Goal: Download file/media

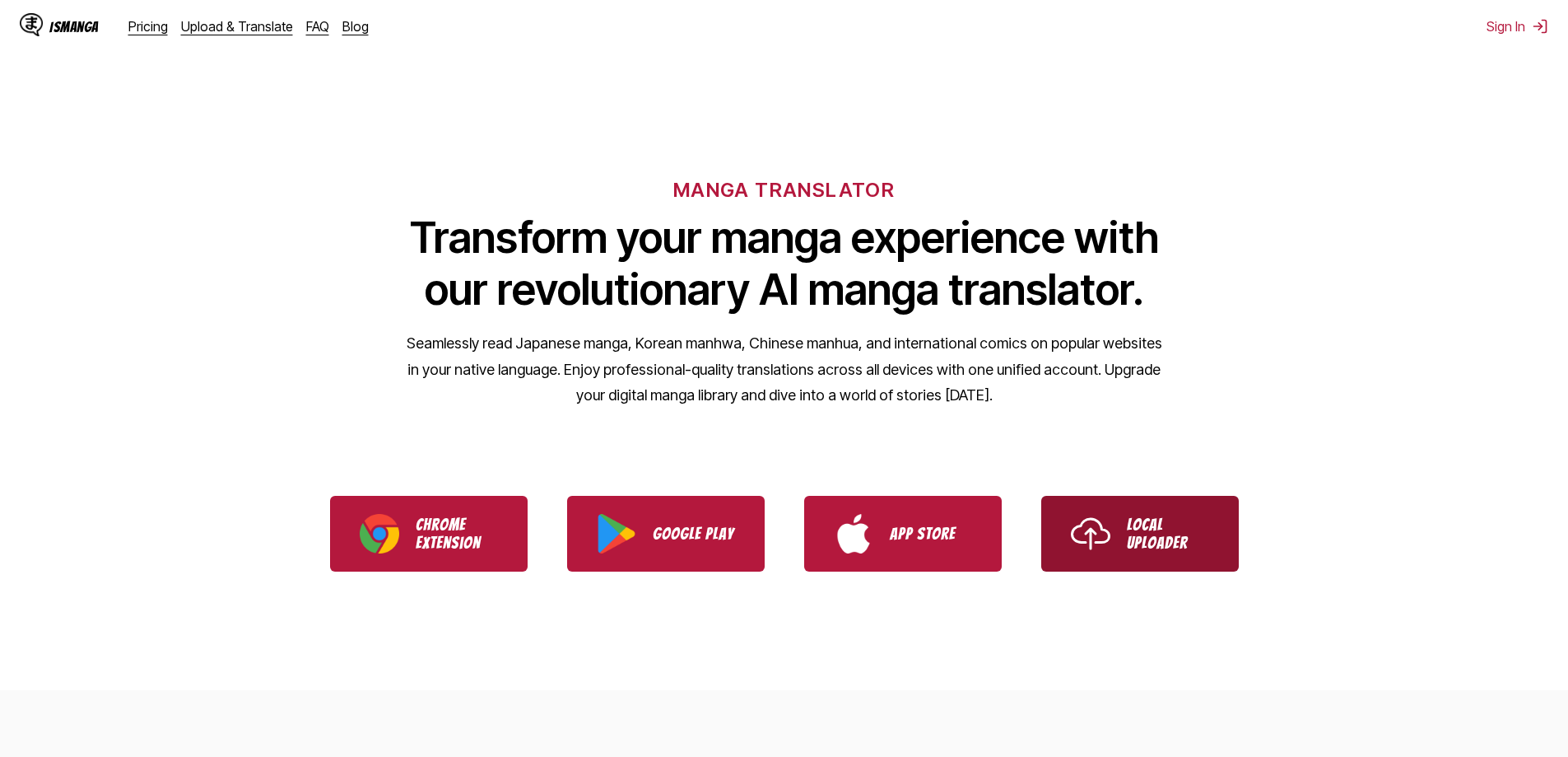
click at [1141, 553] on link "Local Uploader" at bounding box center [1141, 534] width 198 height 76
click at [1164, 521] on p "Local Uploader" at bounding box center [1167, 533] width 82 height 36
